Goal: Information Seeking & Learning: Learn about a topic

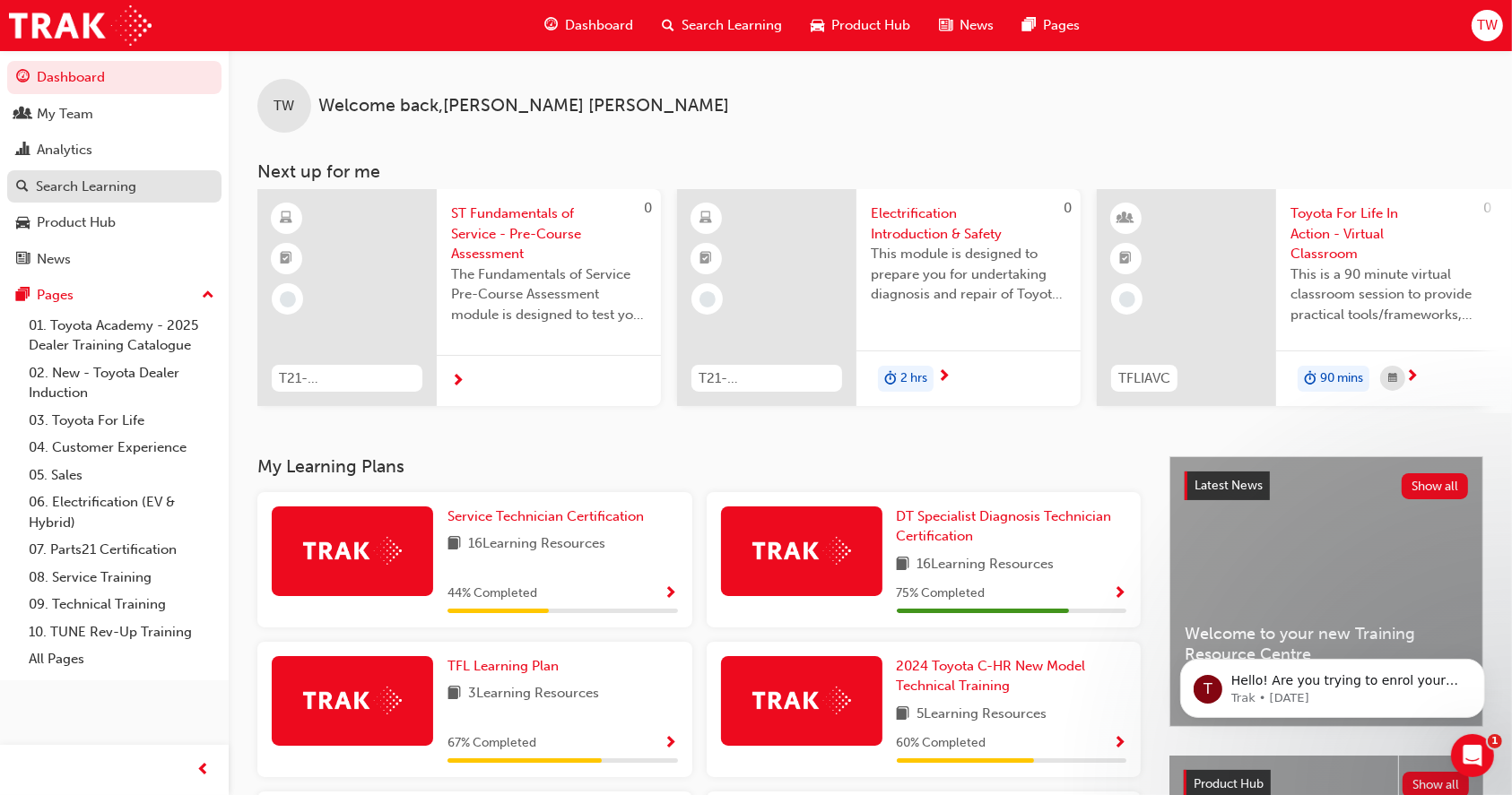
click at [74, 177] on div "Search Learning" at bounding box center [86, 187] width 100 height 20
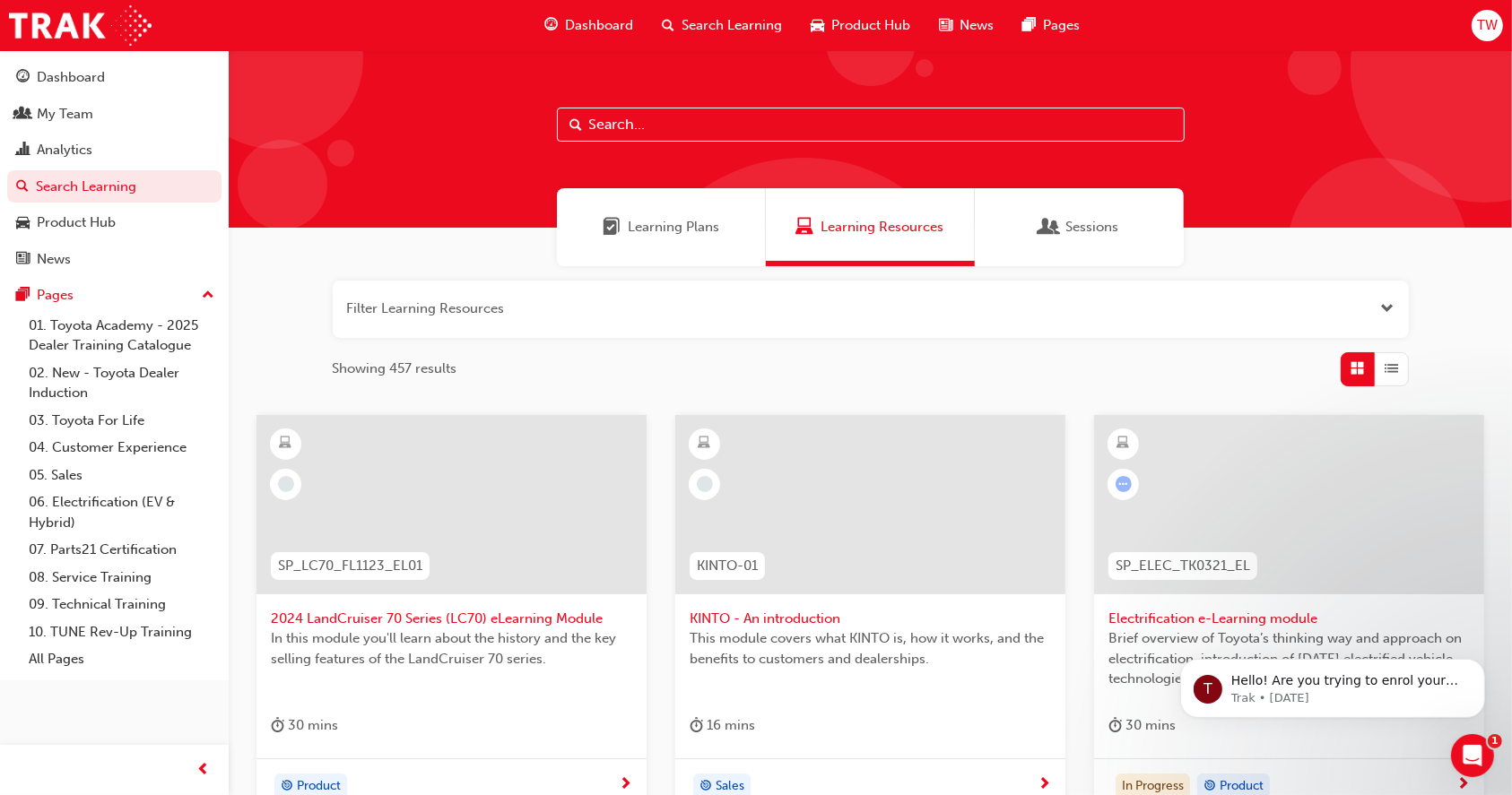
click at [690, 237] on span "Learning Plans" at bounding box center [673, 227] width 92 height 20
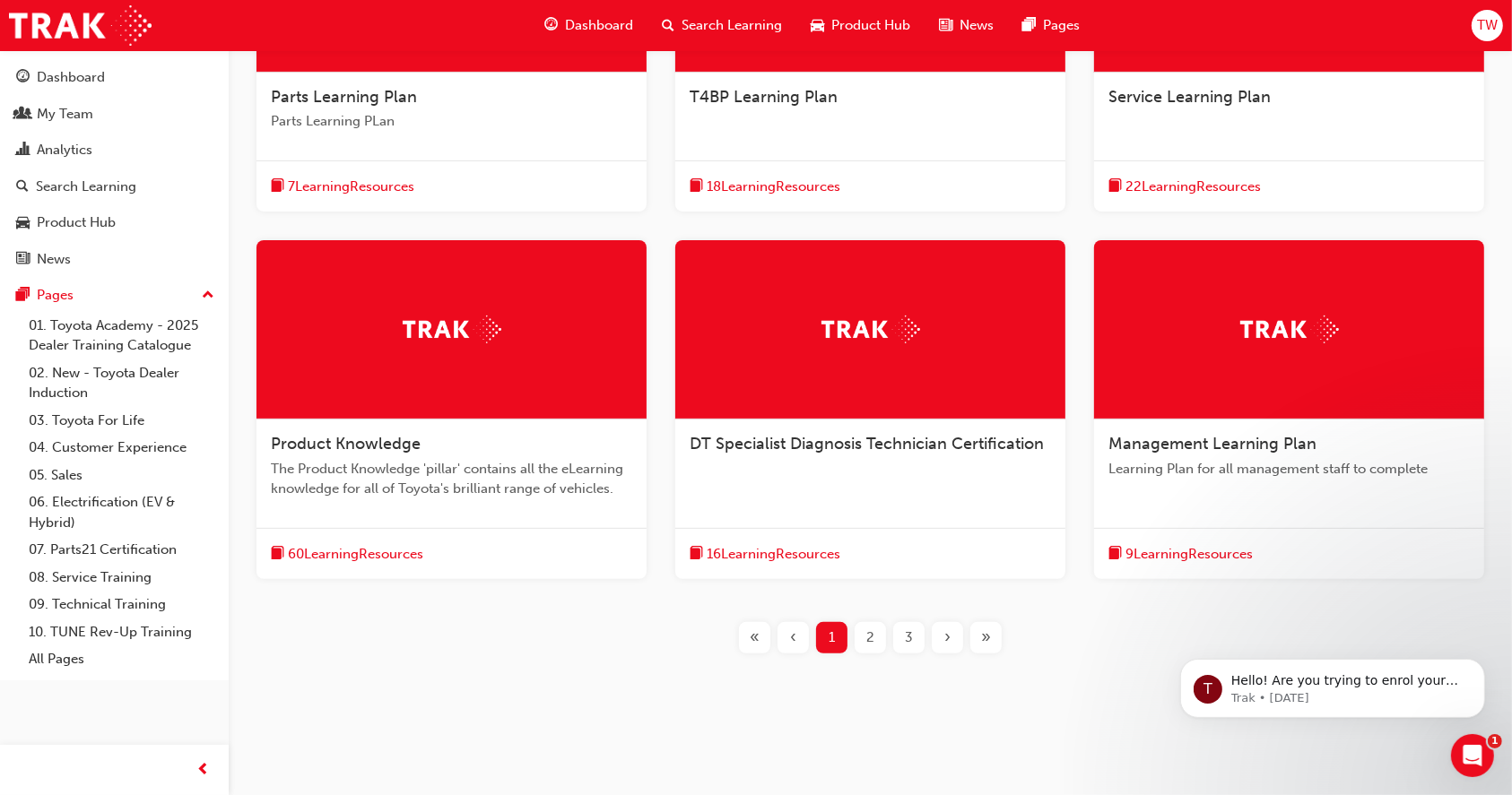
scroll to position [526, 0]
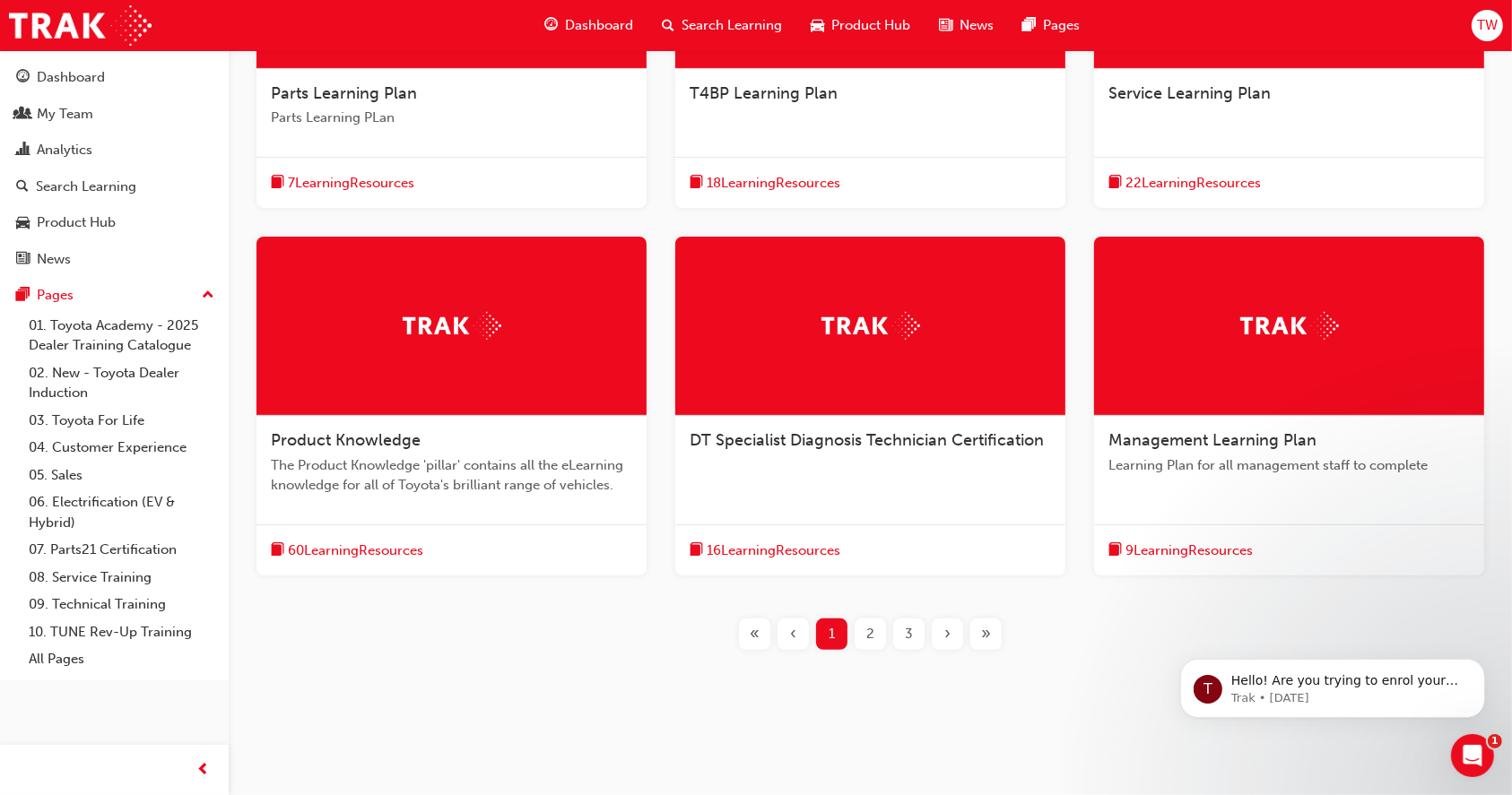
click at [1337, 378] on div at bounding box center [1289, 327] width 390 height 180
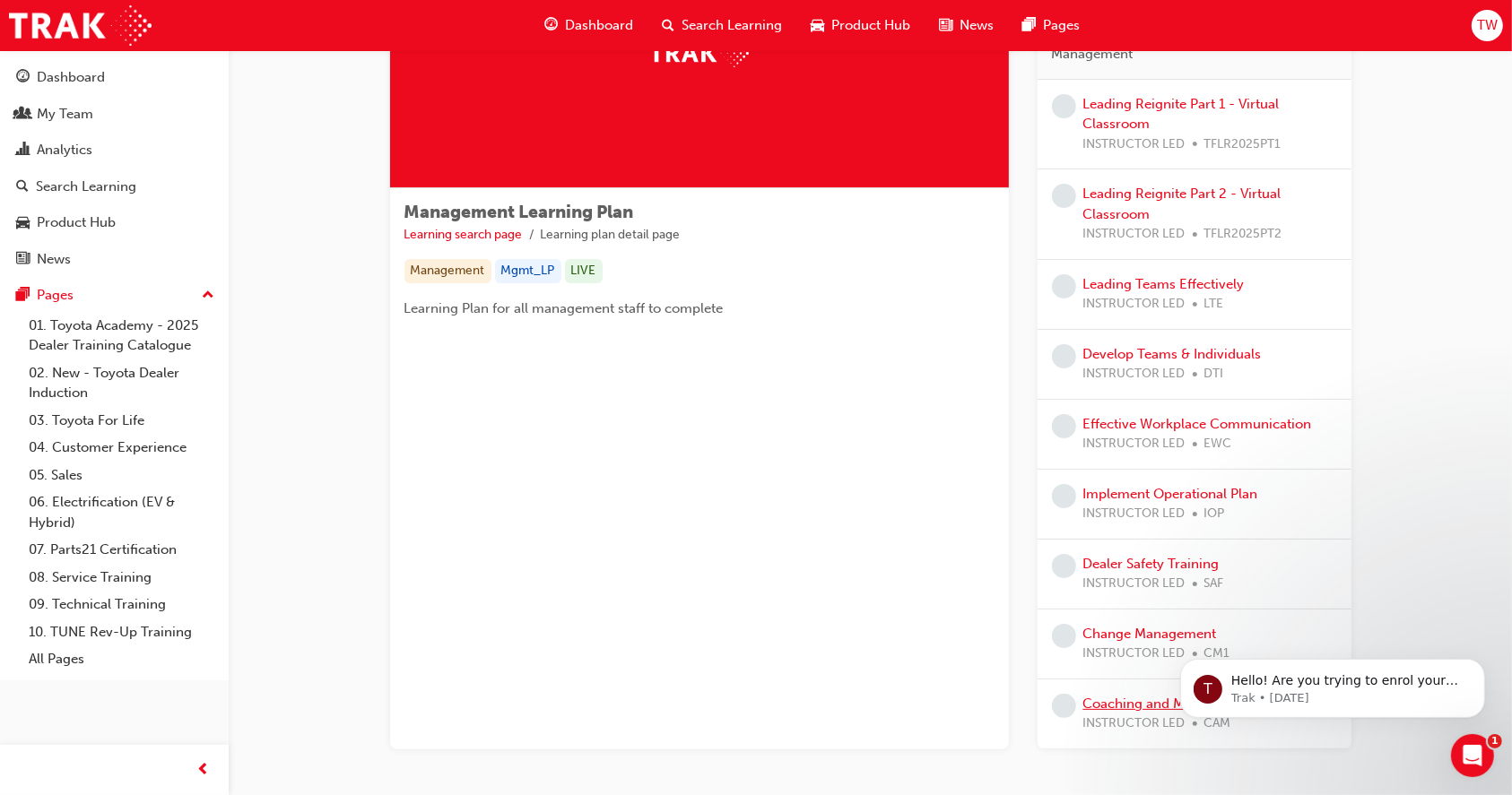
scroll to position [137, 0]
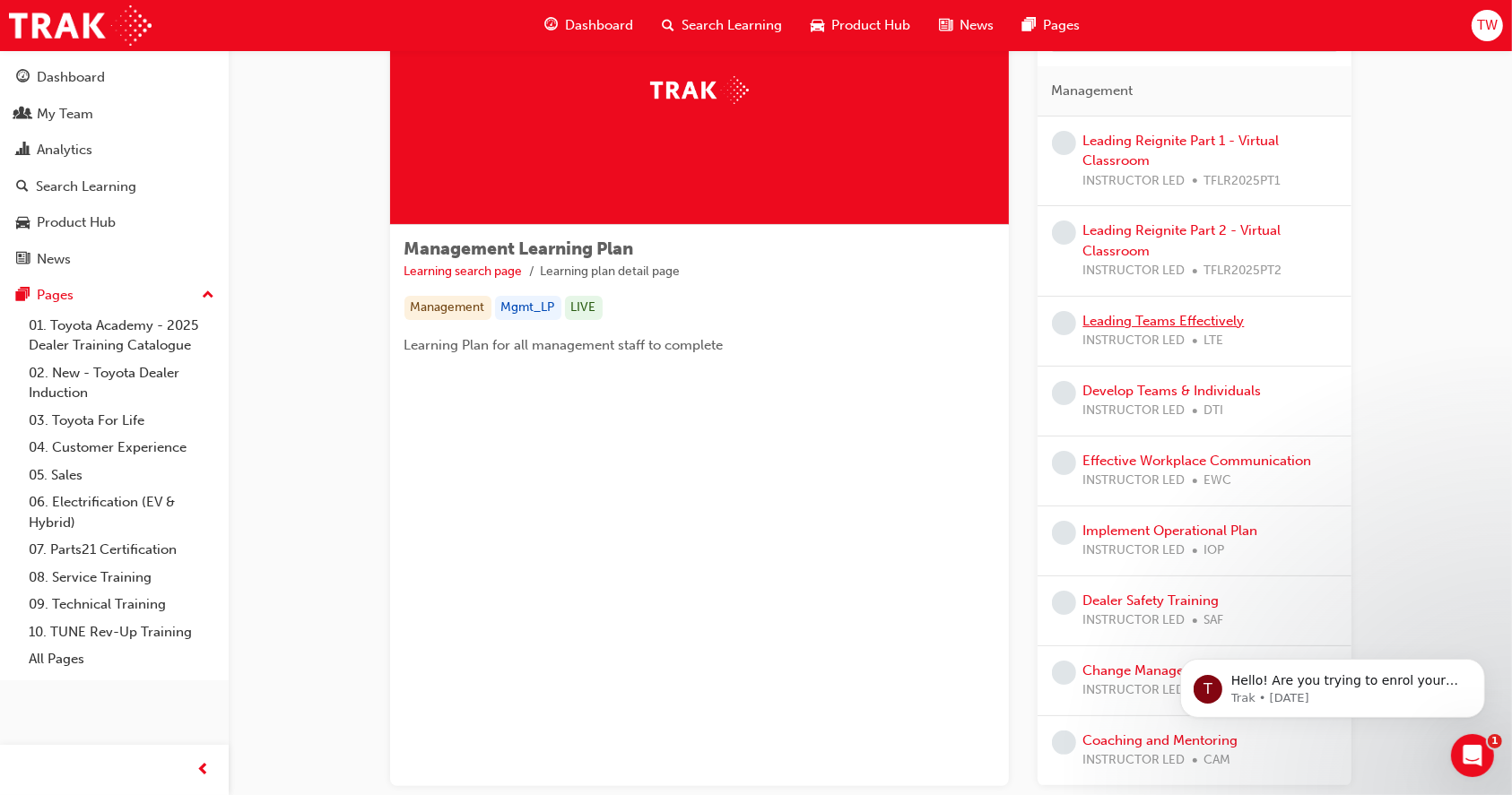
click at [1163, 313] on link "Leading Teams Effectively" at bounding box center [1164, 320] width 161 height 16
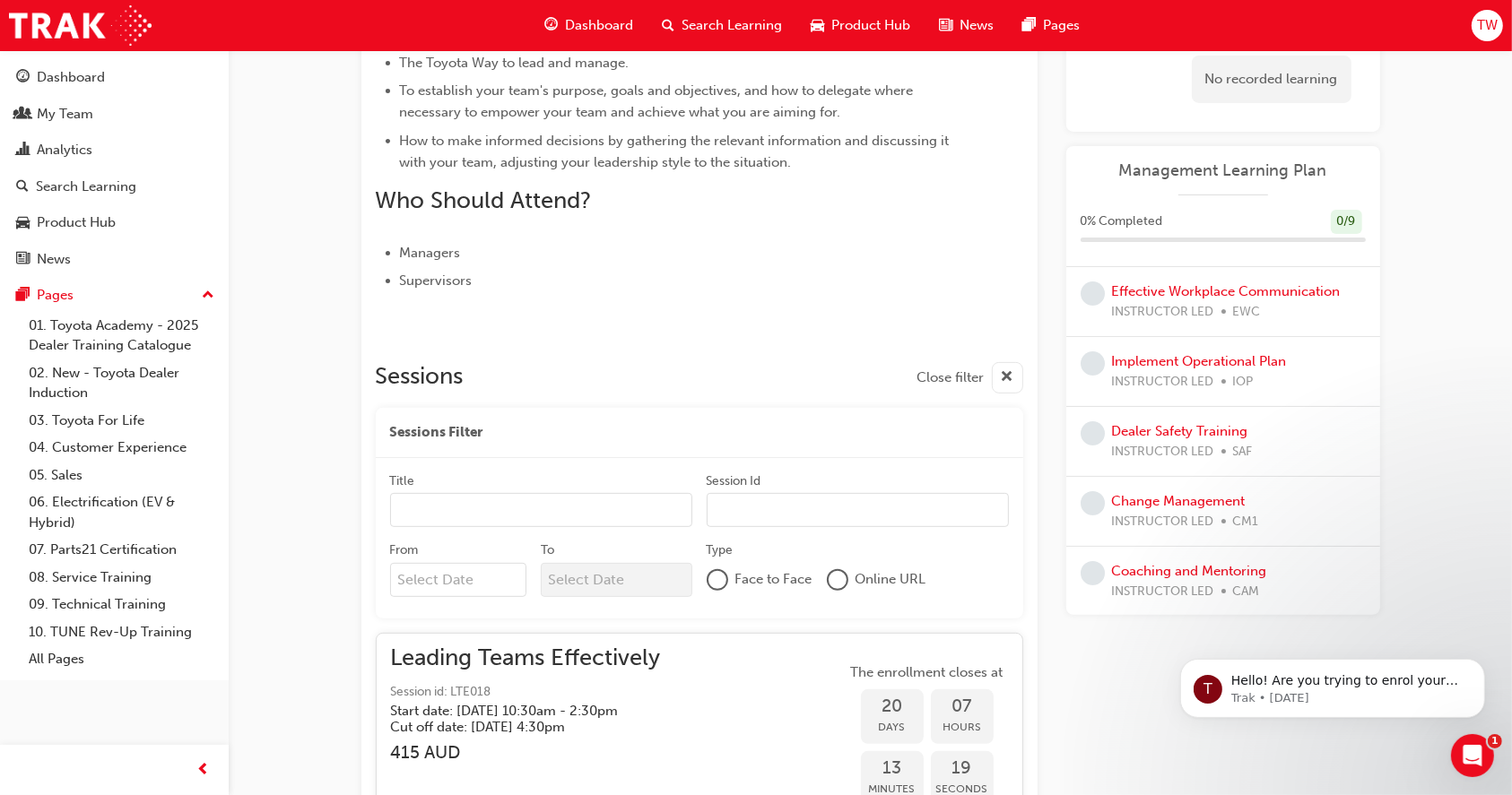
scroll to position [359, 0]
click at [1201, 568] on link "Coaching and Mentoring" at bounding box center [1190, 569] width 156 height 16
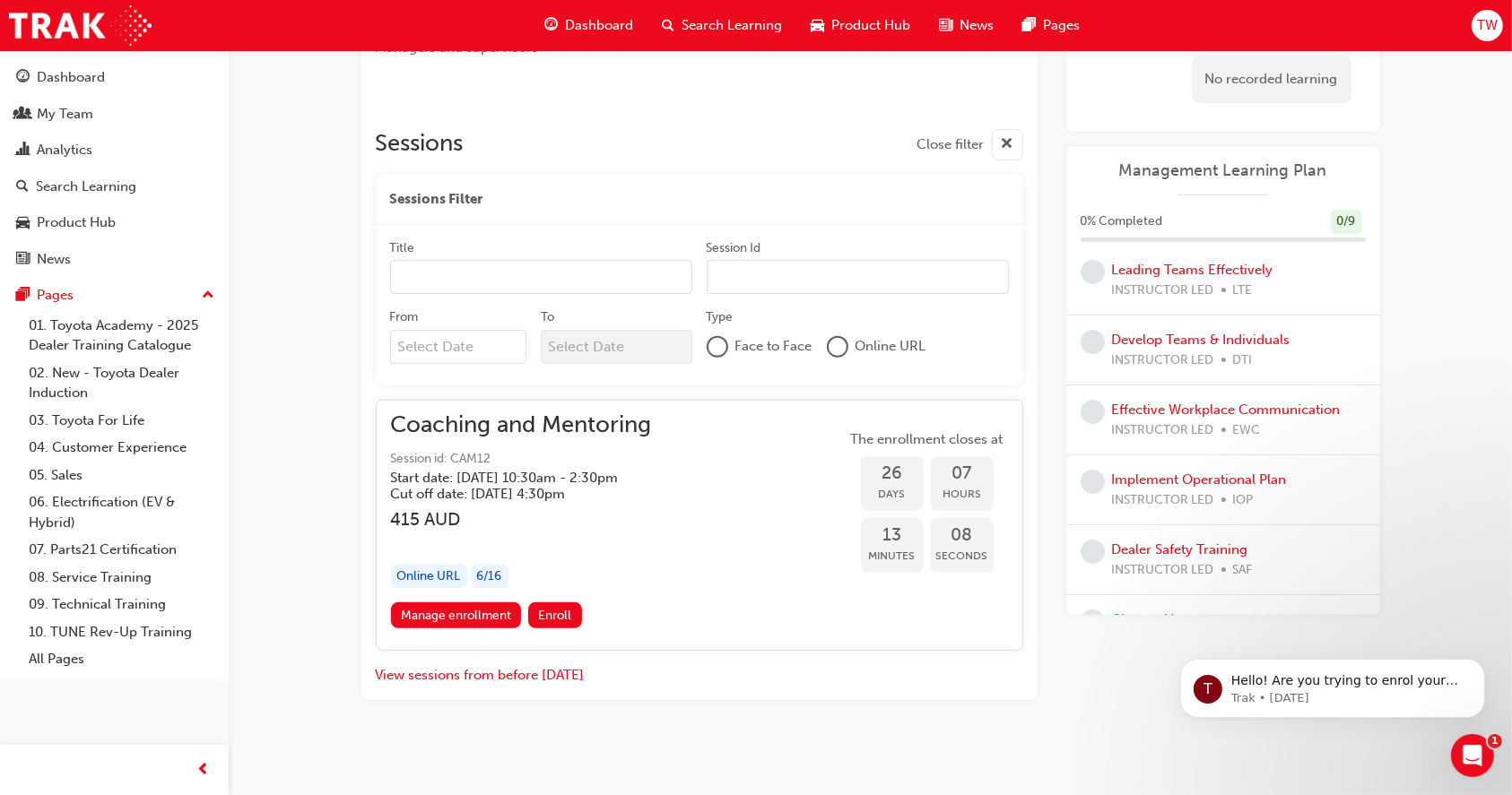
scroll to position [121, 0]
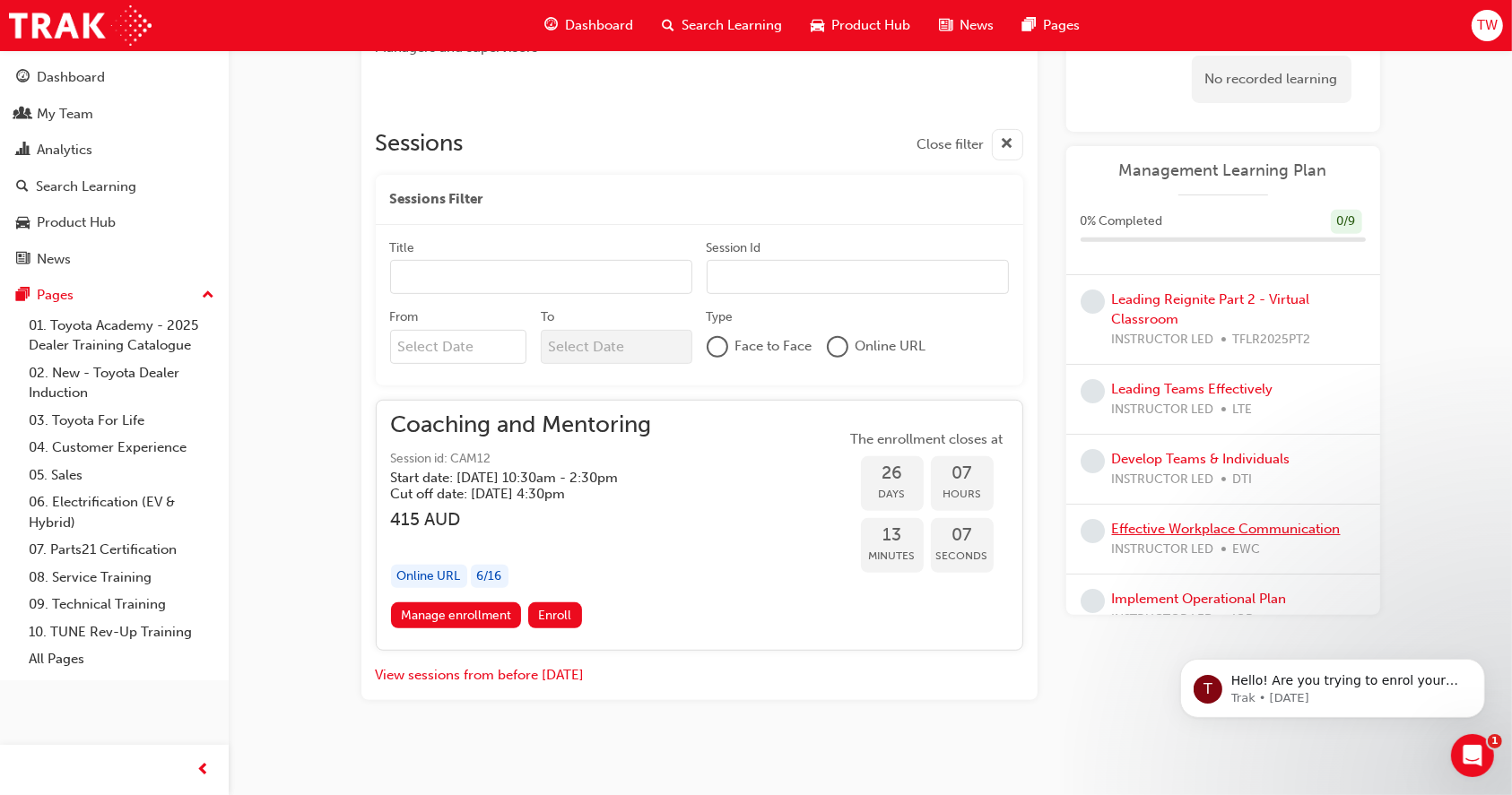
click at [1210, 532] on link "Effective Workplace Communication" at bounding box center [1226, 528] width 229 height 16
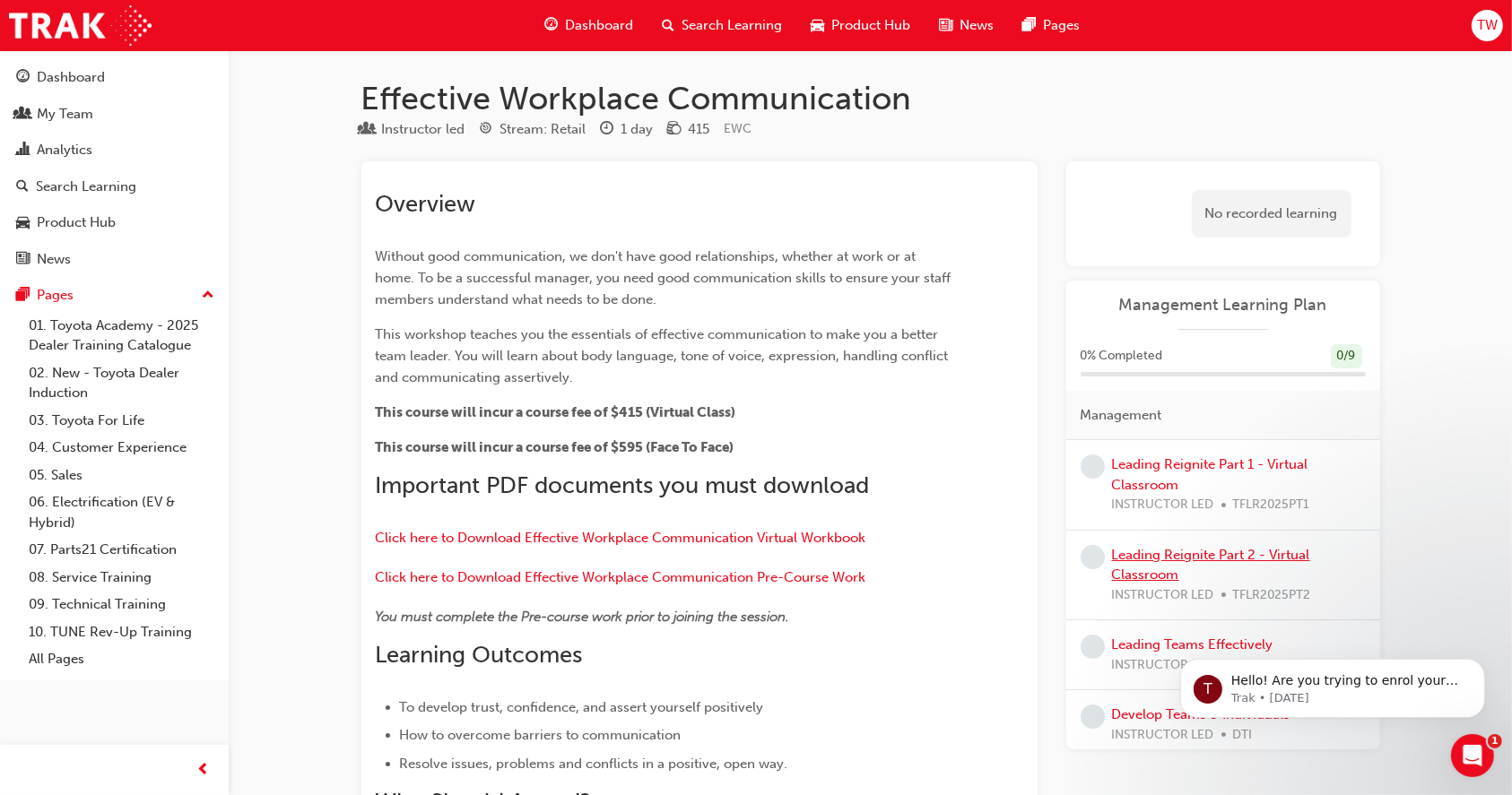
click at [1177, 555] on link "Leading Reignite Part 2 - Virtual Classroom" at bounding box center [1211, 565] width 198 height 37
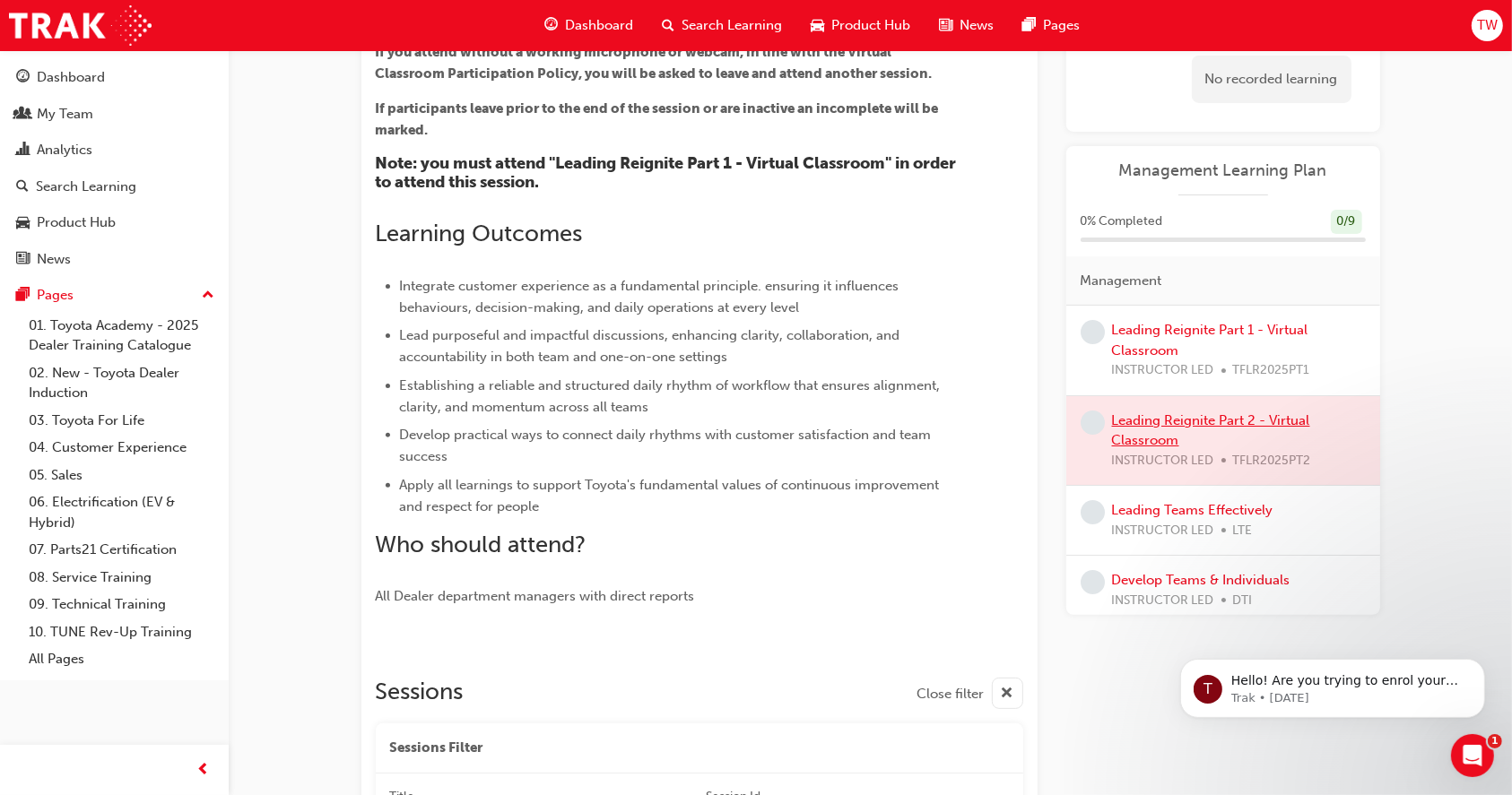
scroll to position [478, 0]
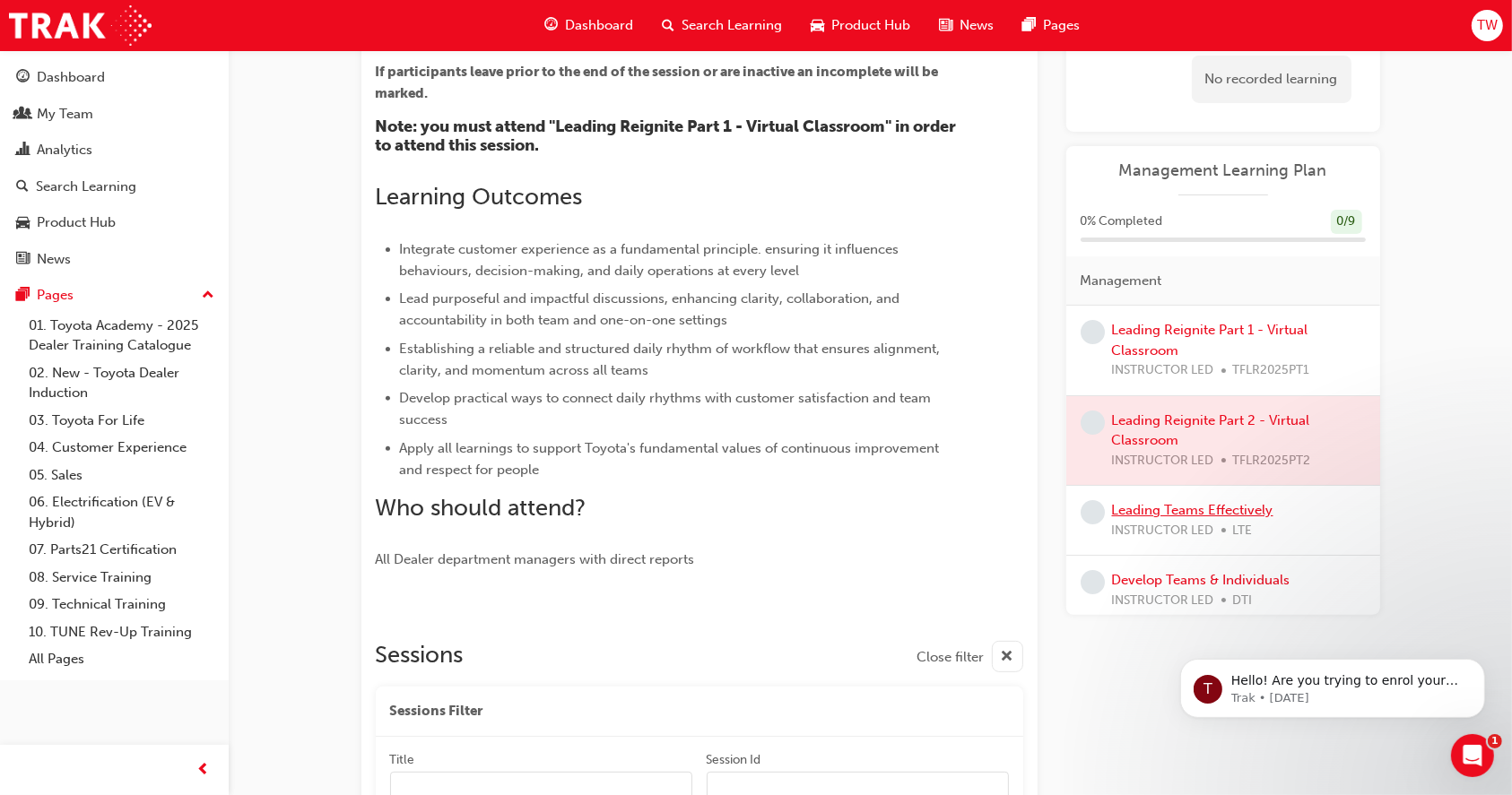
click at [1205, 511] on link "Leading Teams Effectively" at bounding box center [1193, 509] width 161 height 16
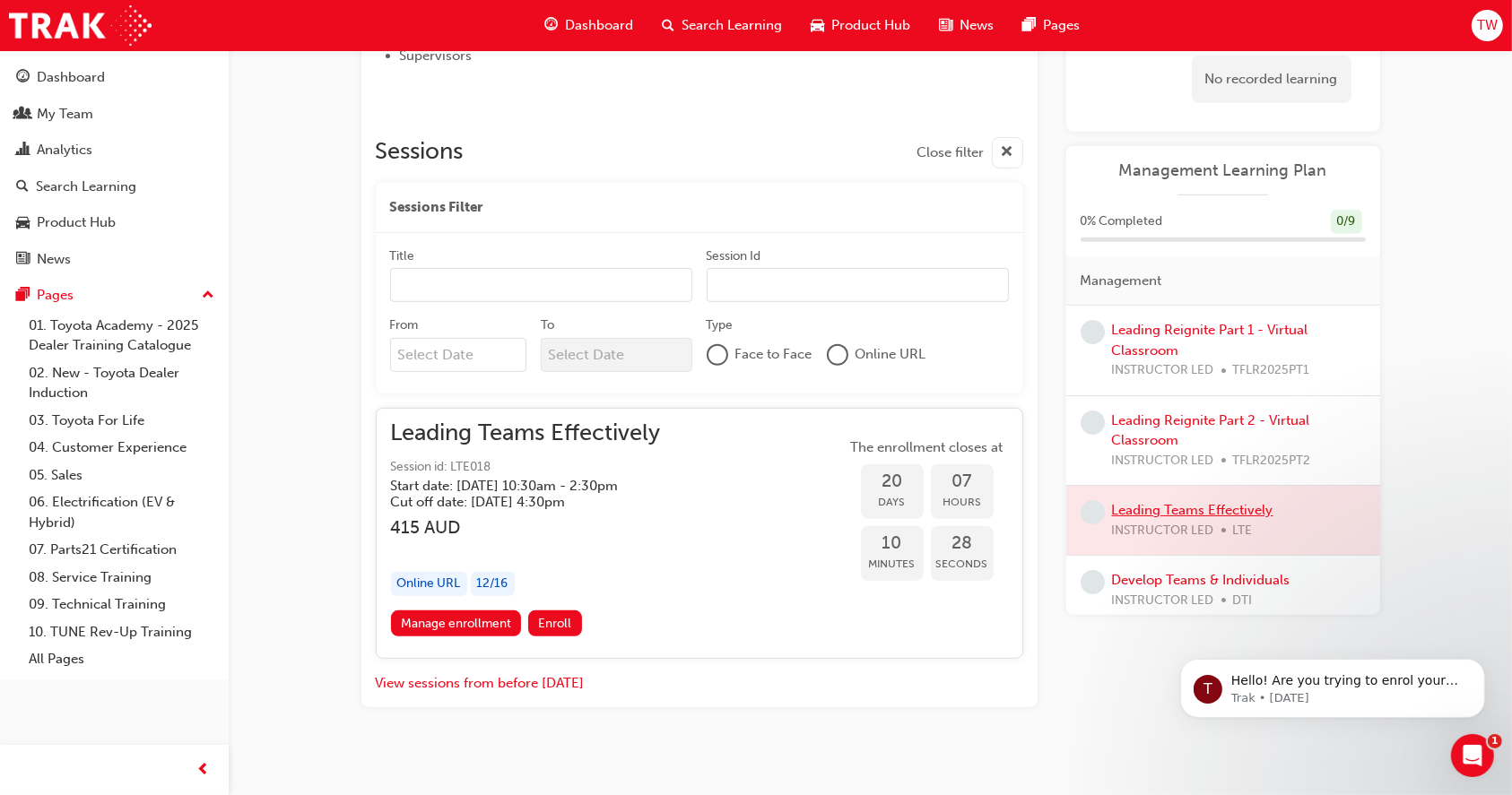
scroll to position [788, 0]
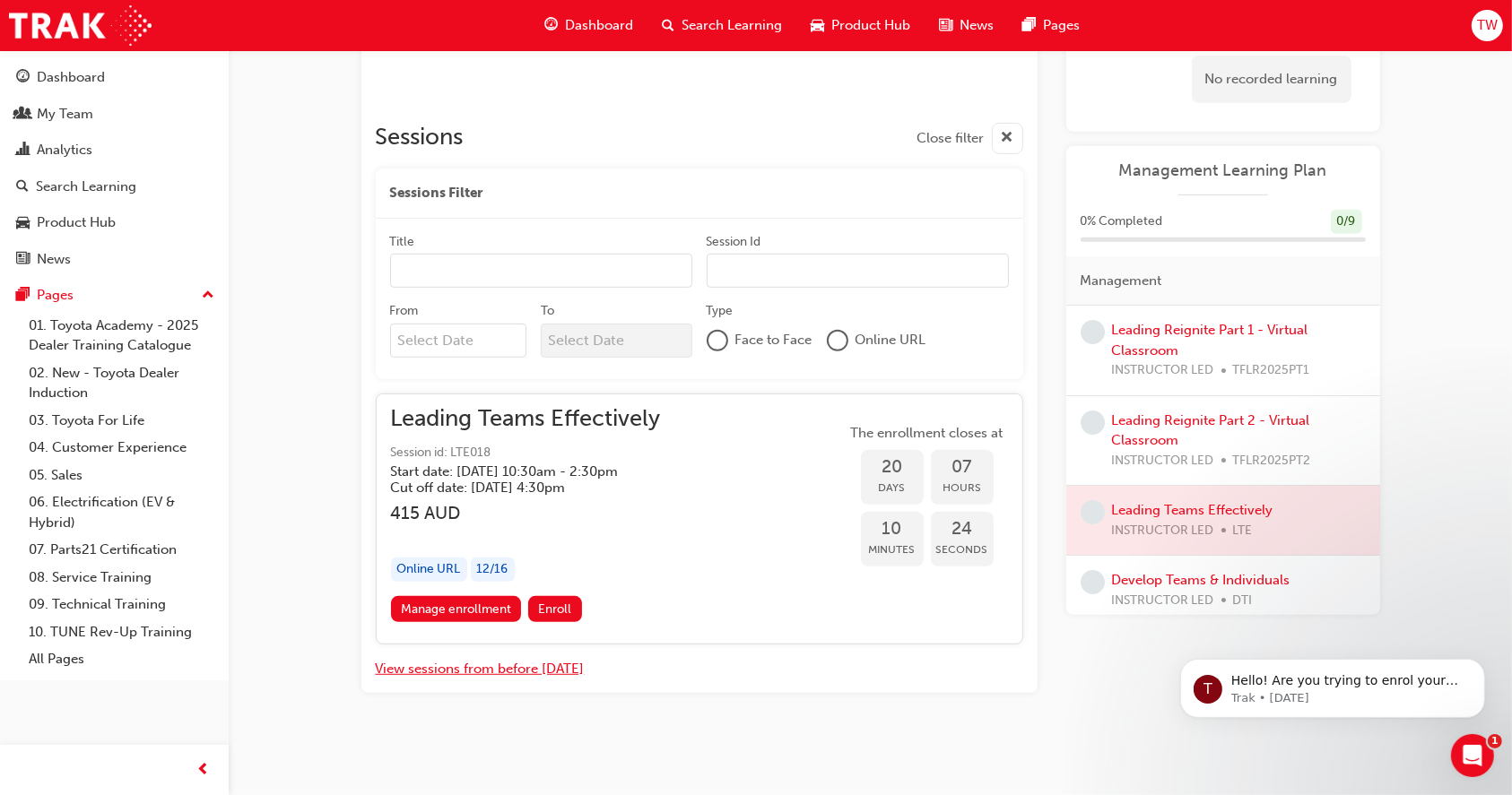
click at [484, 670] on button "View sessions from before [DATE]" at bounding box center [481, 669] width 209 height 20
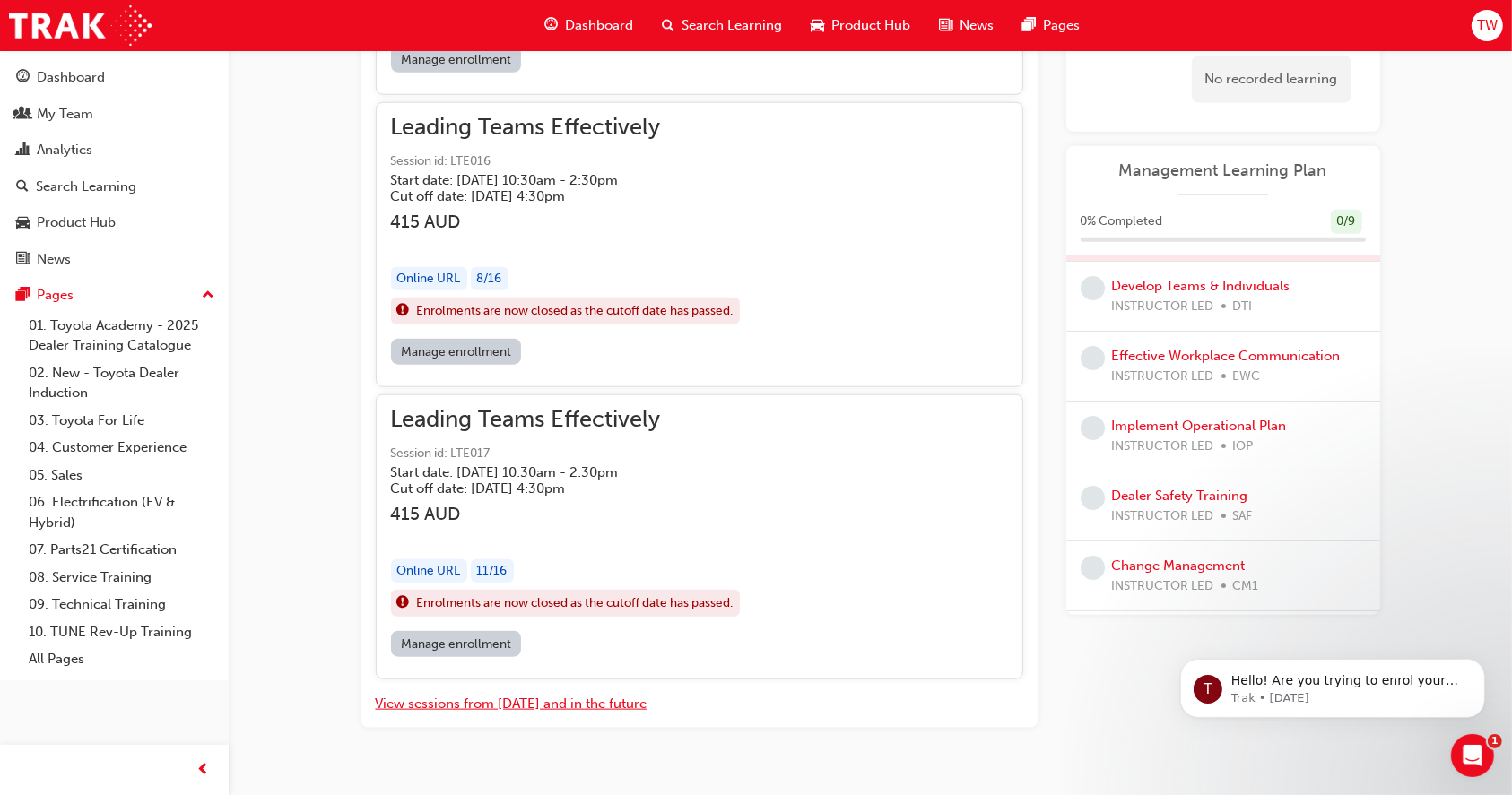
scroll to position [239, 0]
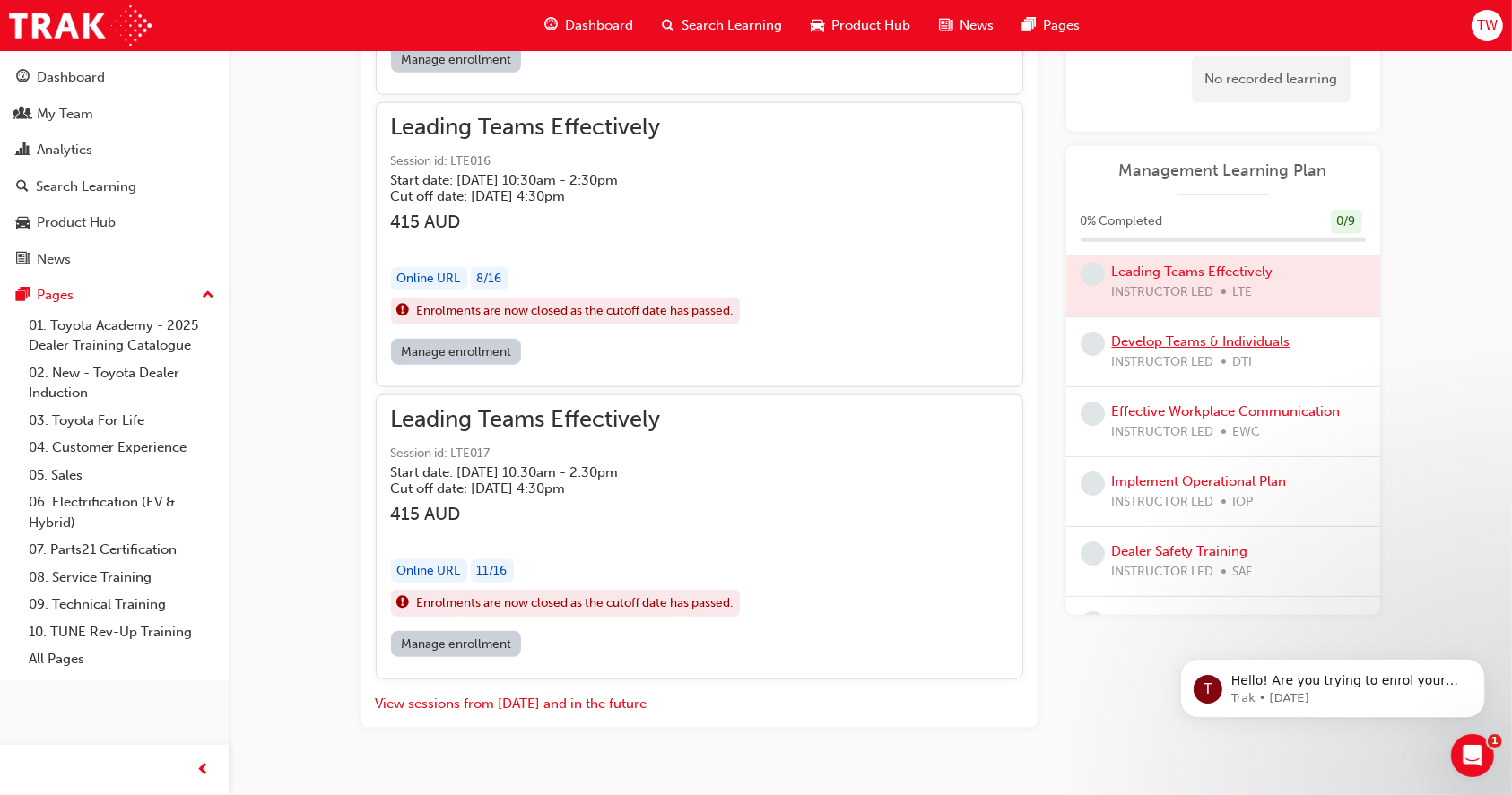
click at [1167, 342] on link "Develop Teams & Individuals" at bounding box center [1201, 341] width 179 height 16
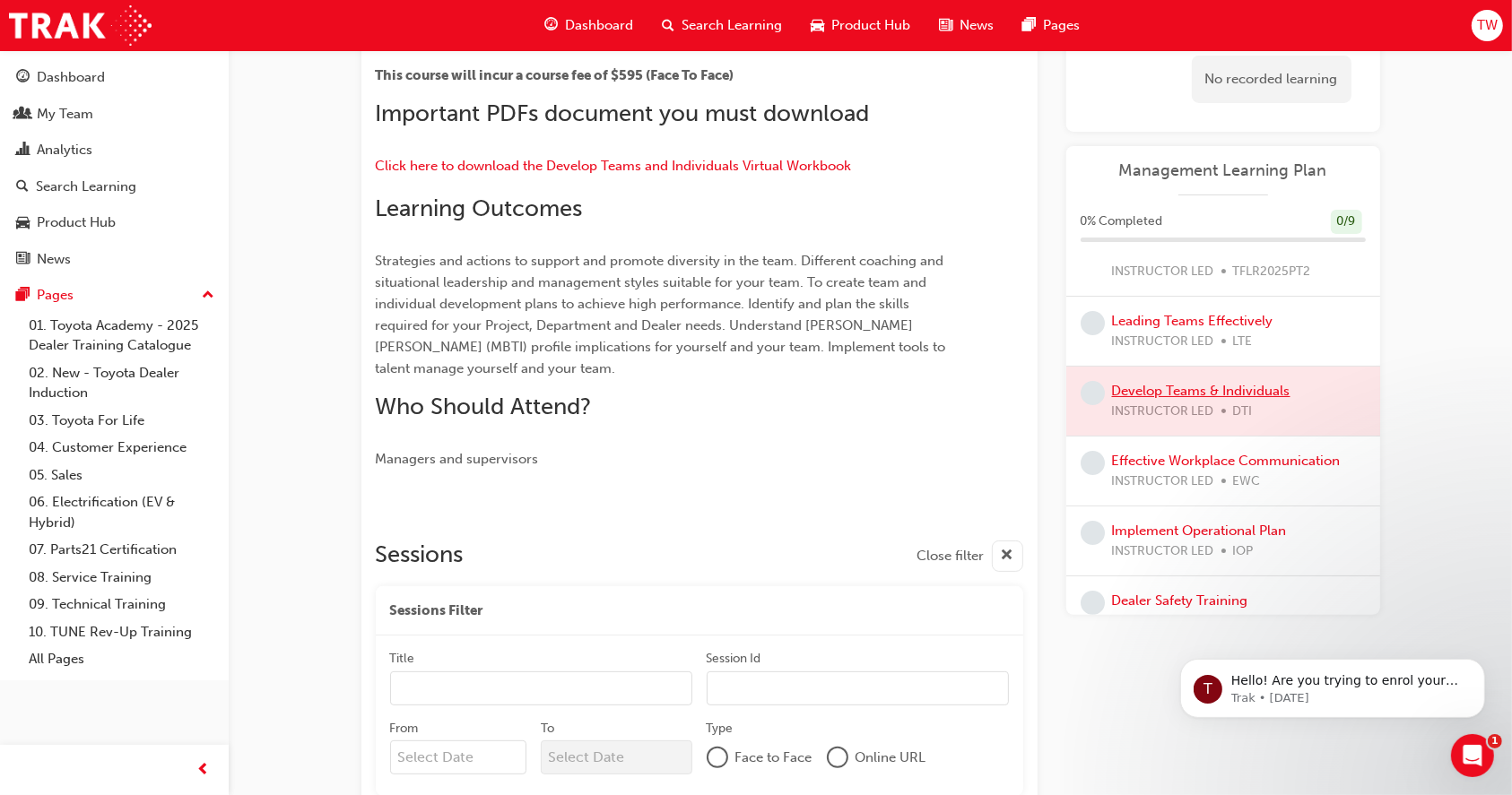
scroll to position [241, 0]
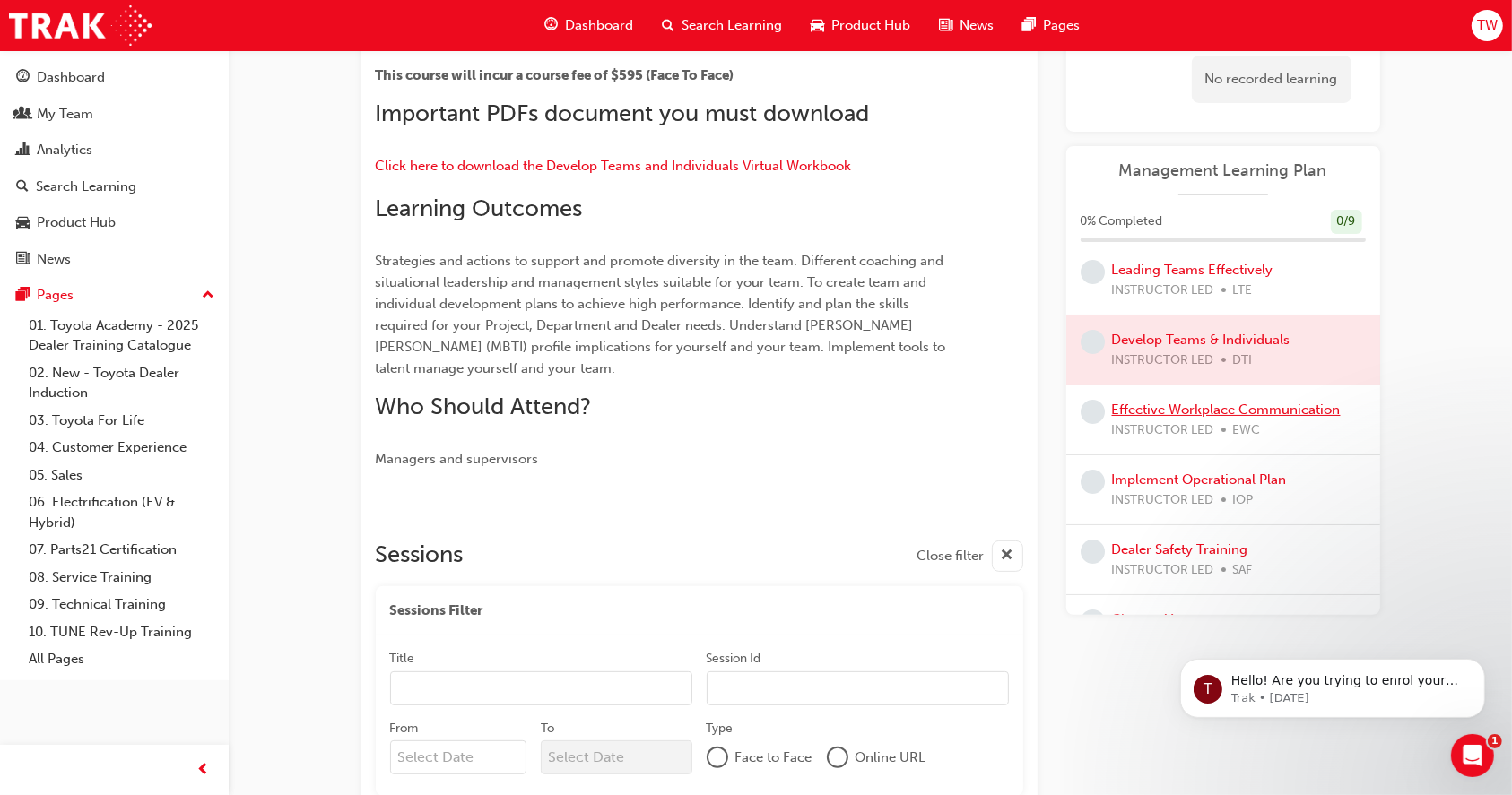
click at [1176, 412] on link "Effective Workplace Communication" at bounding box center [1226, 409] width 229 height 16
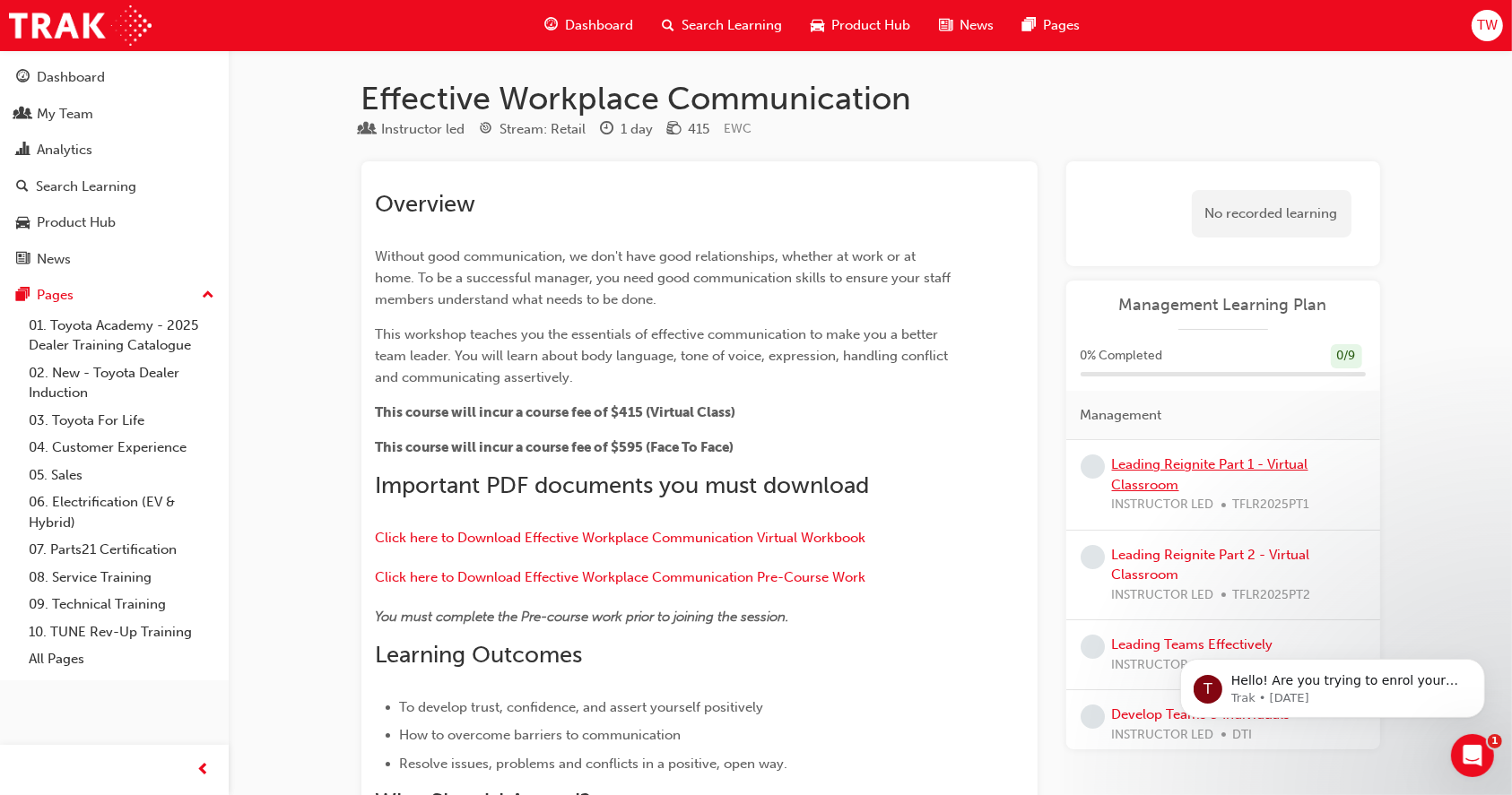
click at [1138, 463] on link "Leading Reignite Part 1 - Virtual Classroom" at bounding box center [1210, 475] width 196 height 37
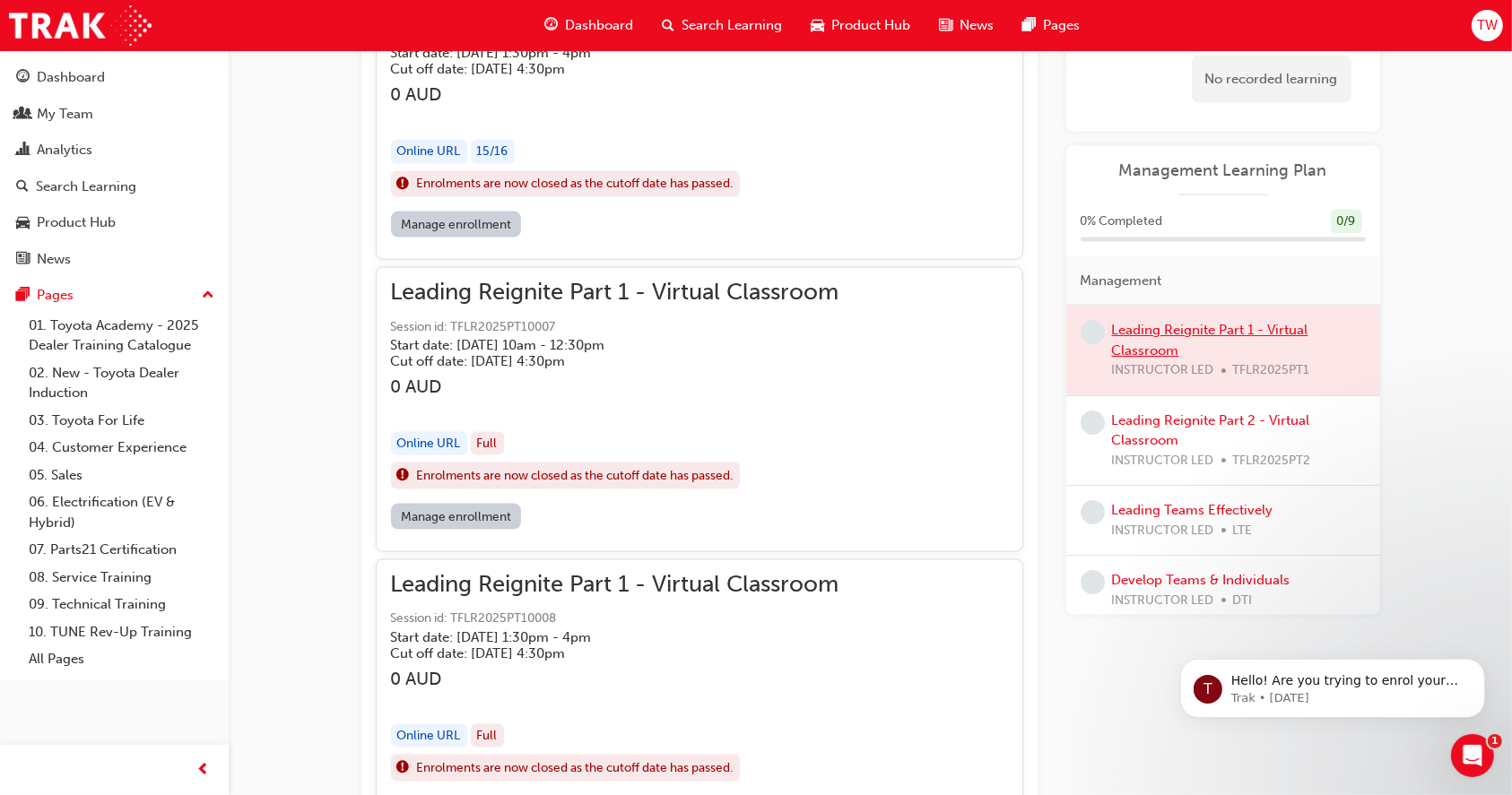
scroll to position [2151, 0]
